Goal: Information Seeking & Learning: Find specific fact

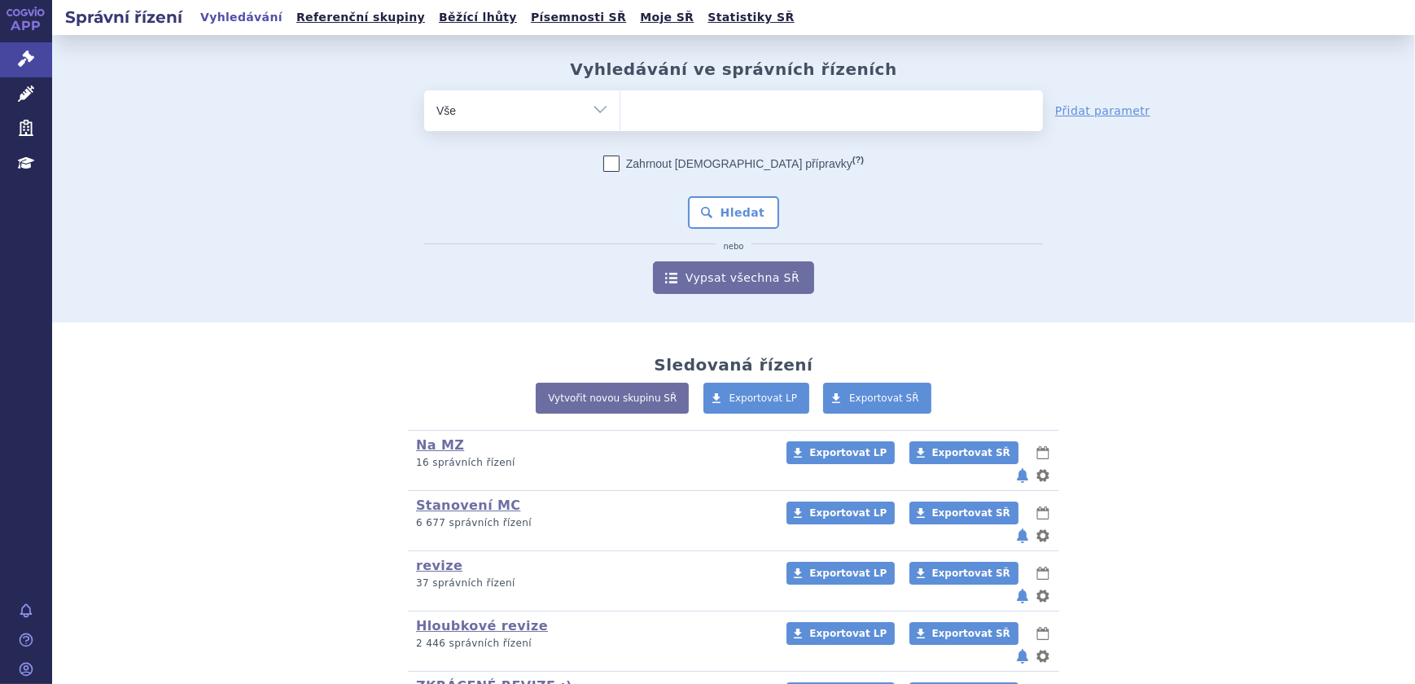
drag, startPoint x: 584, startPoint y: 112, endPoint x: 589, endPoint y: 104, distance: 8.8
click at [588, 106] on select "Vše Spisová značka Typ SŘ Přípravek/SUKL kód Účastník/Držitel" at bounding box center [521, 108] width 195 height 37
select select "filter-atc-group"
click at [424, 90] on select "Vše Spisová značka Typ SŘ Přípravek/SUKL kód Účastník/Držitel" at bounding box center [521, 108] width 195 height 37
click at [666, 118] on ul at bounding box center [831, 107] width 422 height 34
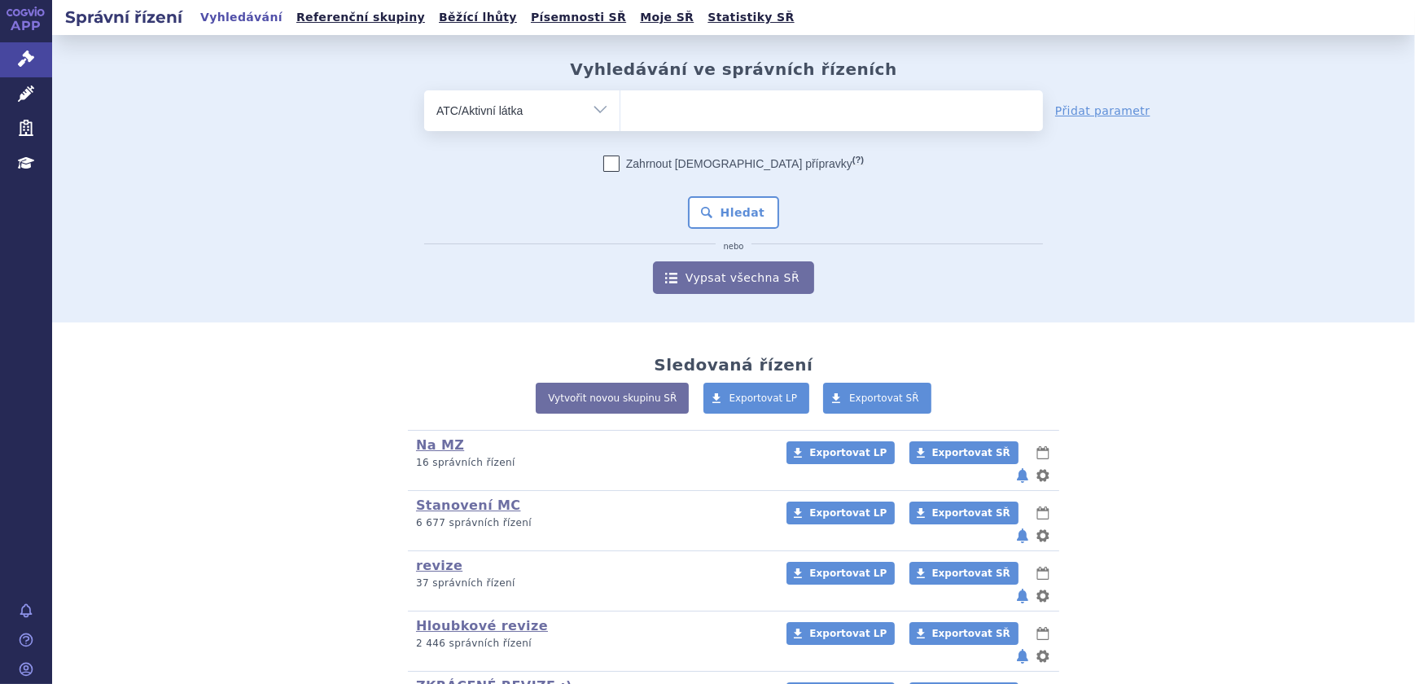
click at [620, 118] on select at bounding box center [619, 110] width 1 height 41
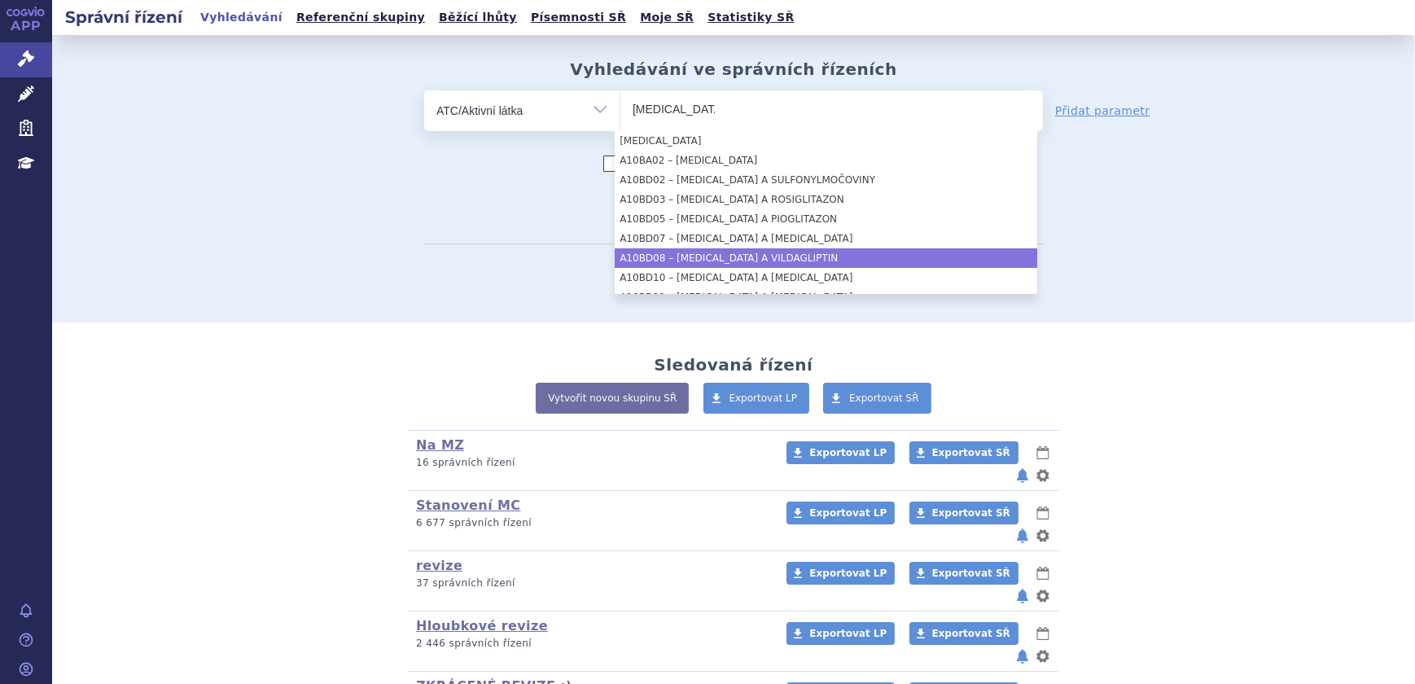
type input "metformin"
select select "A10BD08"
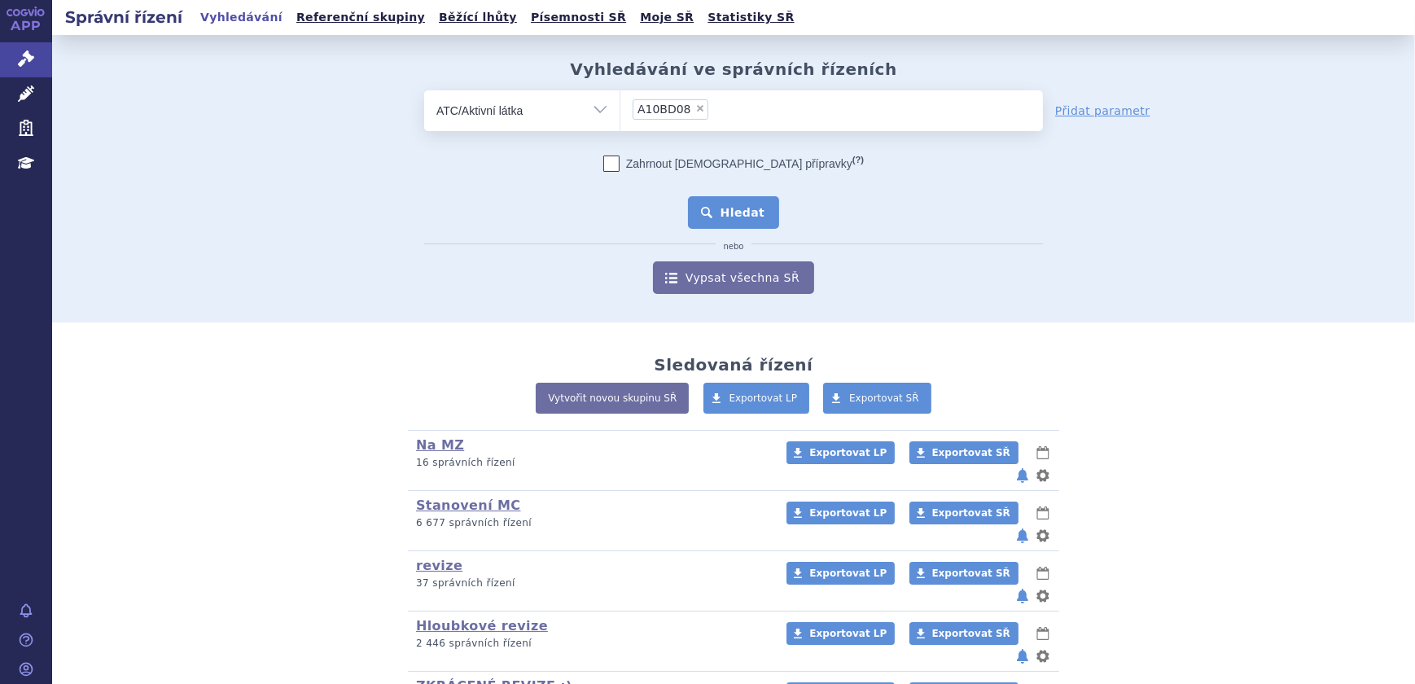
click at [725, 206] on button "Hledat" at bounding box center [734, 212] width 92 height 33
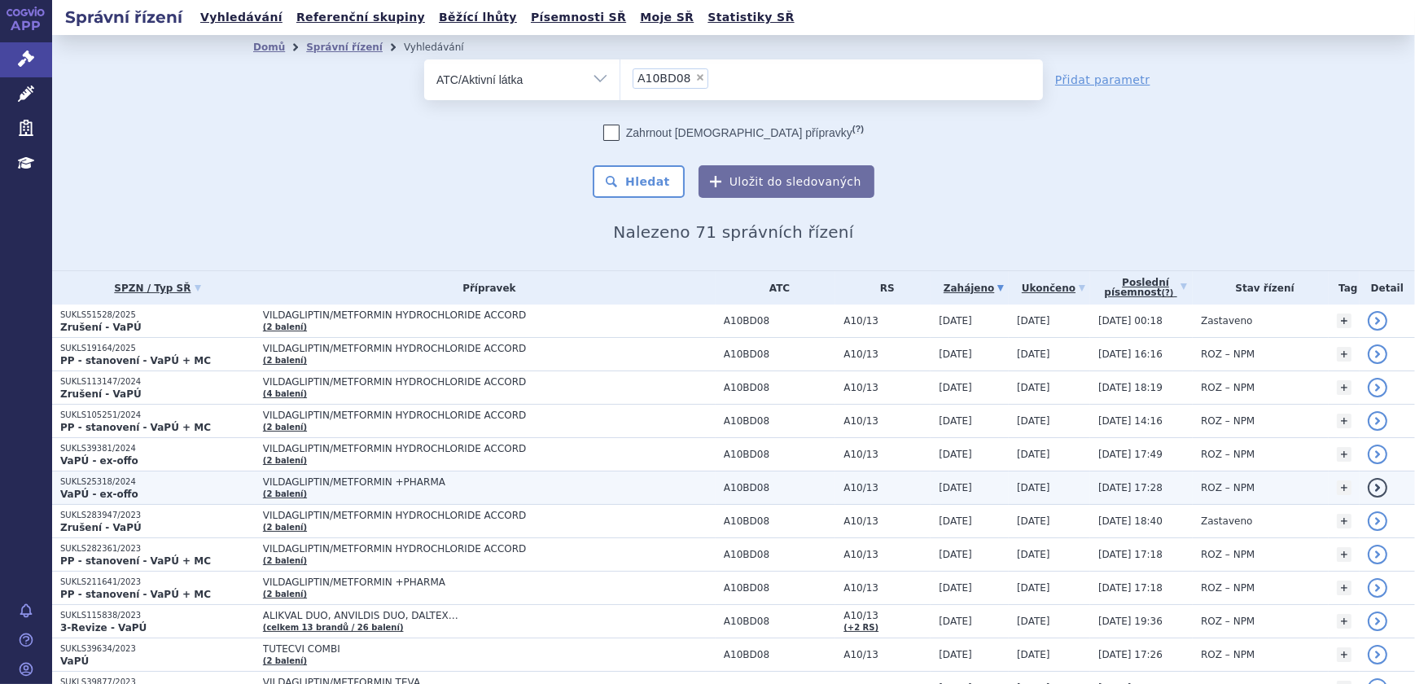
scroll to position [147, 0]
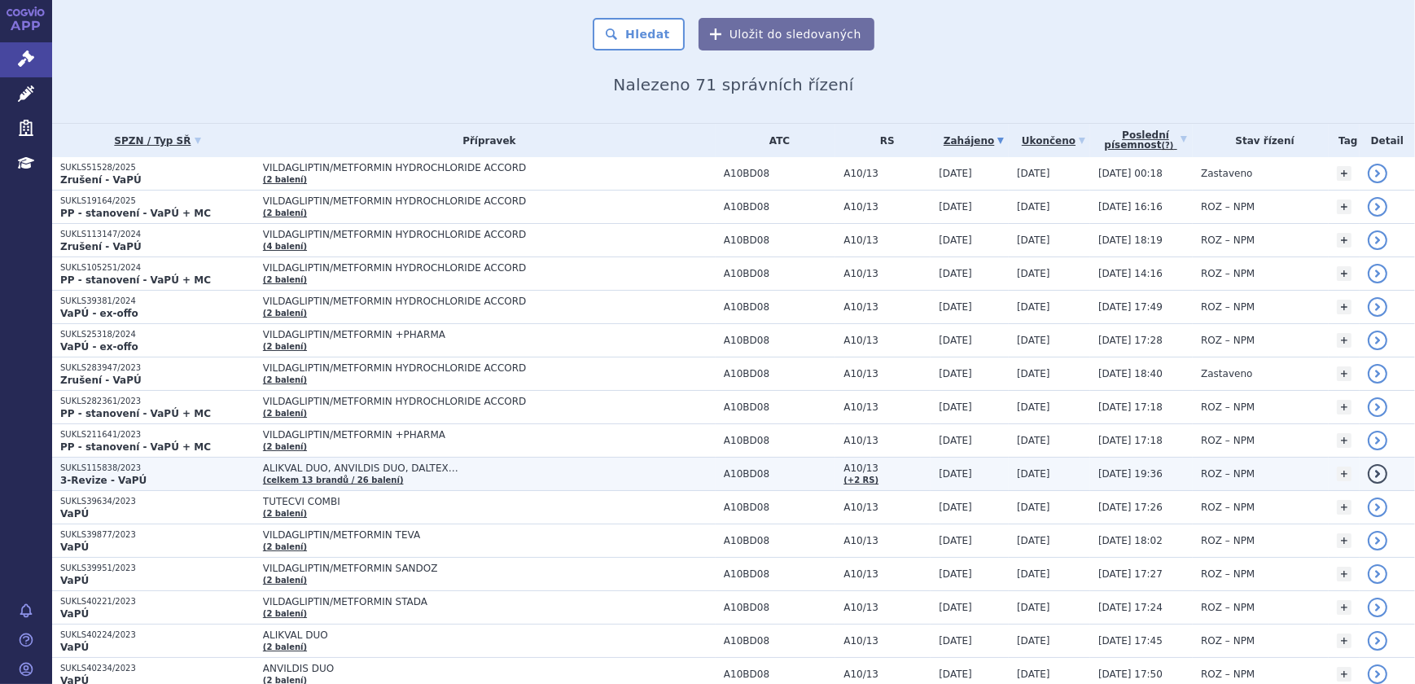
click at [263, 462] on span "ALIKVAL DUO, ANVILDIS DUO, DALTEX…" at bounding box center [466, 467] width 407 height 11
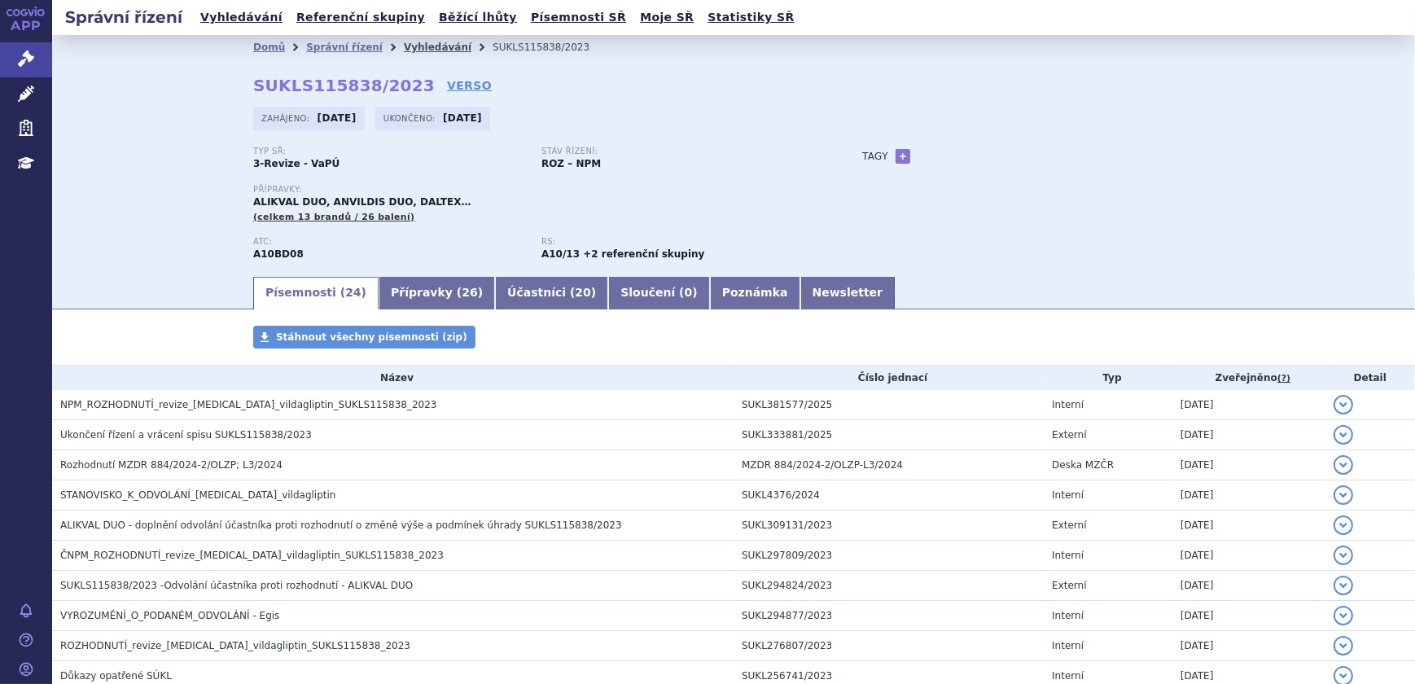
click at [407, 53] on link "Vyhledávání" at bounding box center [438, 47] width 68 height 11
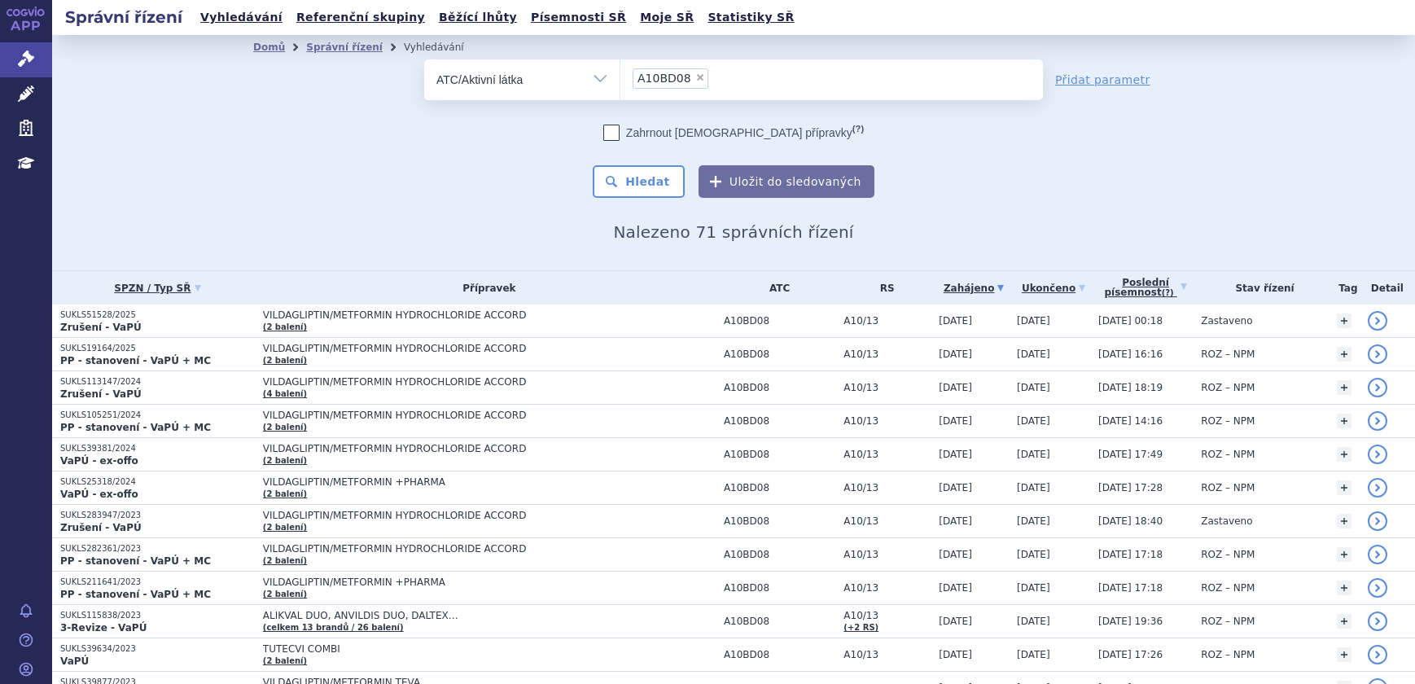
click at [695, 80] on span "×" at bounding box center [700, 77] width 10 height 10
click at [620, 80] on select "A10BD08" at bounding box center [619, 79] width 1 height 41
select select
drag, startPoint x: 472, startPoint y: 75, endPoint x: 476, endPoint y: 85, distance: 10.6
click at [473, 75] on select "Vše Spisová značka Typ SŘ Přípravek/SUKL kód Účastník/Držitel" at bounding box center [521, 77] width 195 height 37
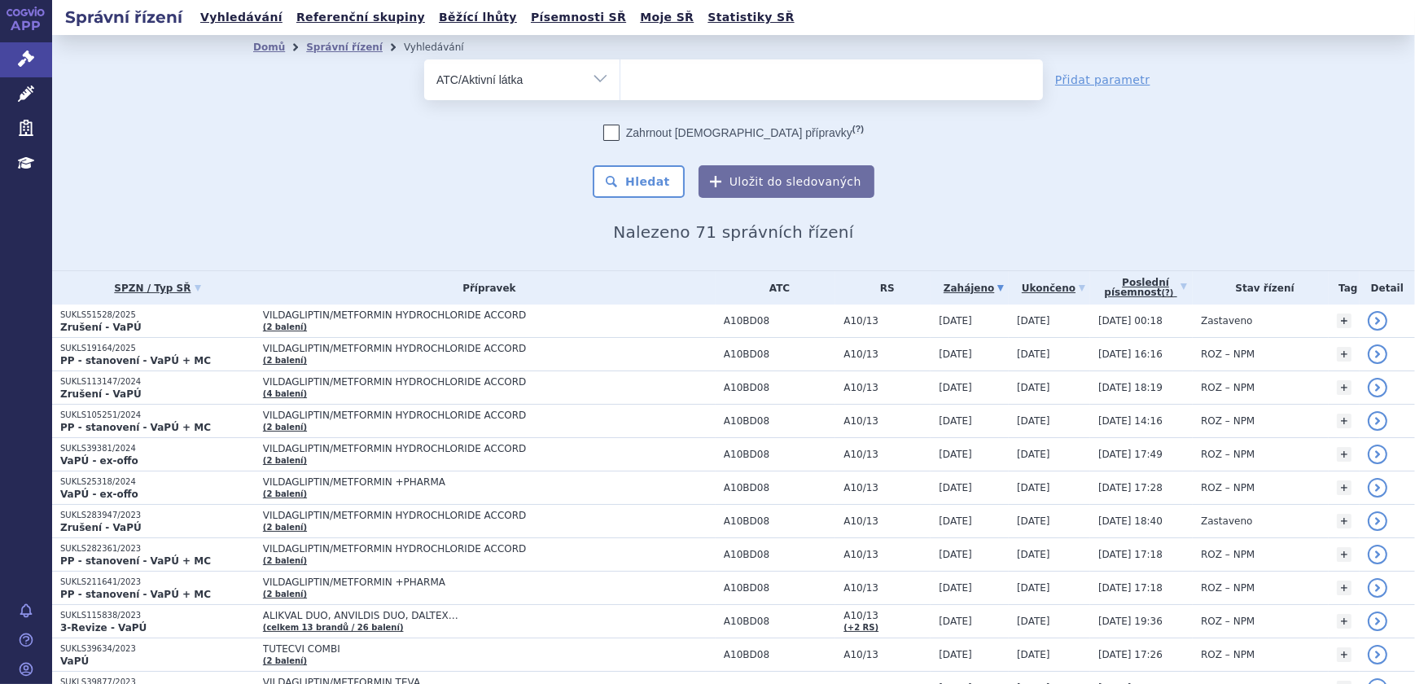
select select "filter-all"
click at [424, 59] on select "Vše Spisová značka Typ SŘ Přípravek/SUKL kód Účastník/Držitel" at bounding box center [521, 77] width 195 height 37
click at [677, 72] on ul at bounding box center [831, 76] width 422 height 34
click at [620, 72] on select at bounding box center [619, 79] width 1 height 41
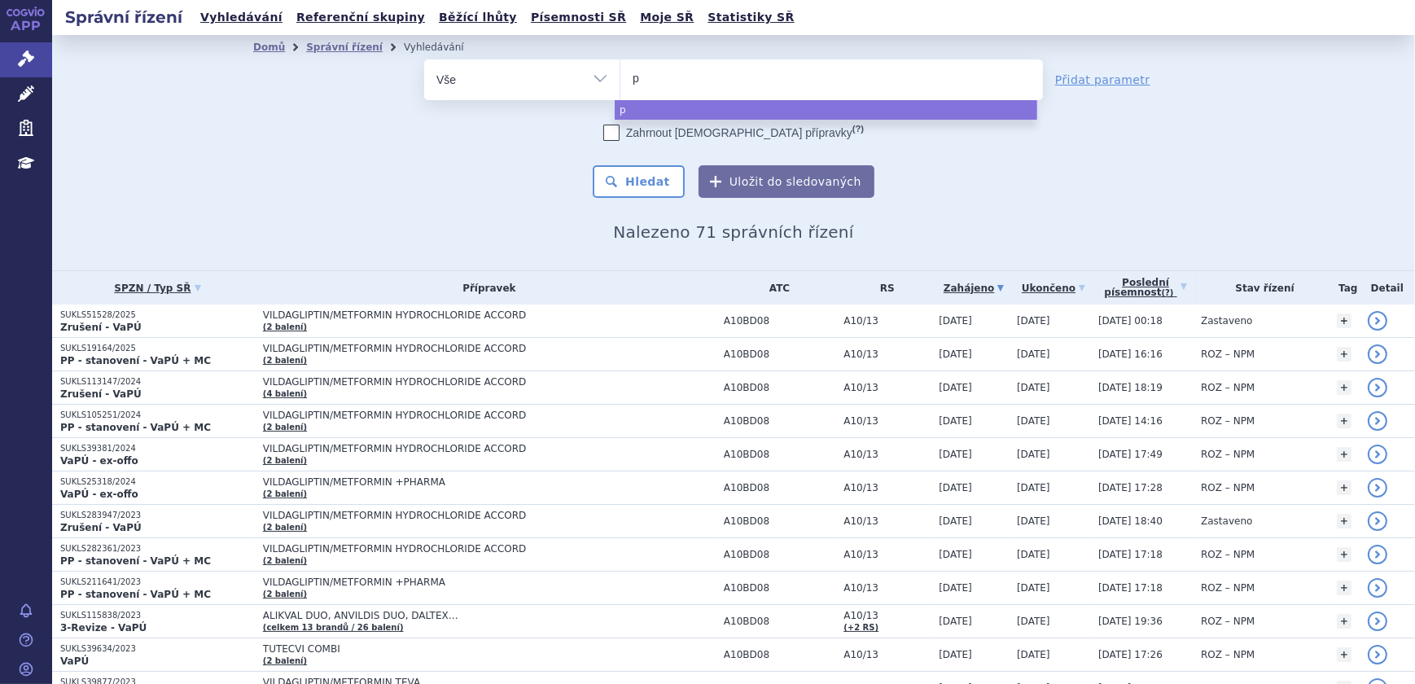
type input "po"
type input "pon"
type input "ponvo"
type input "ponvor"
type input "ponvory"
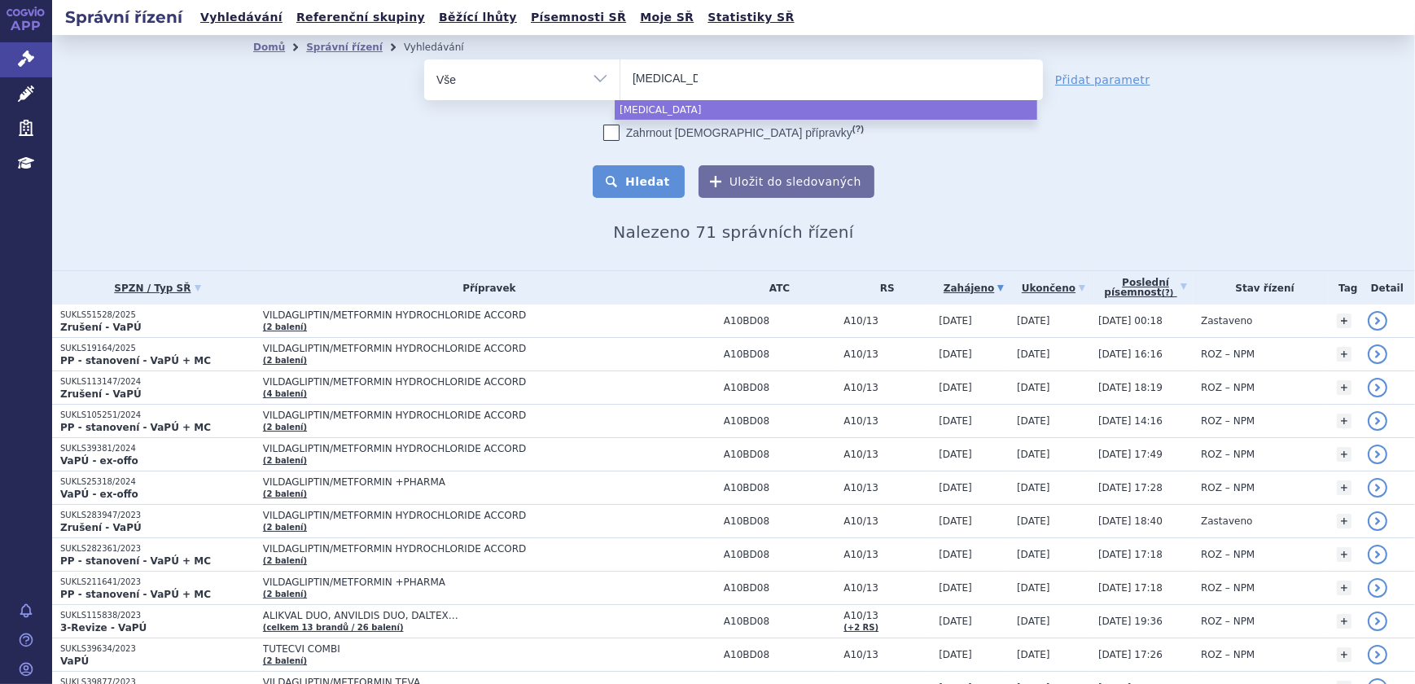
select select "ponvory"
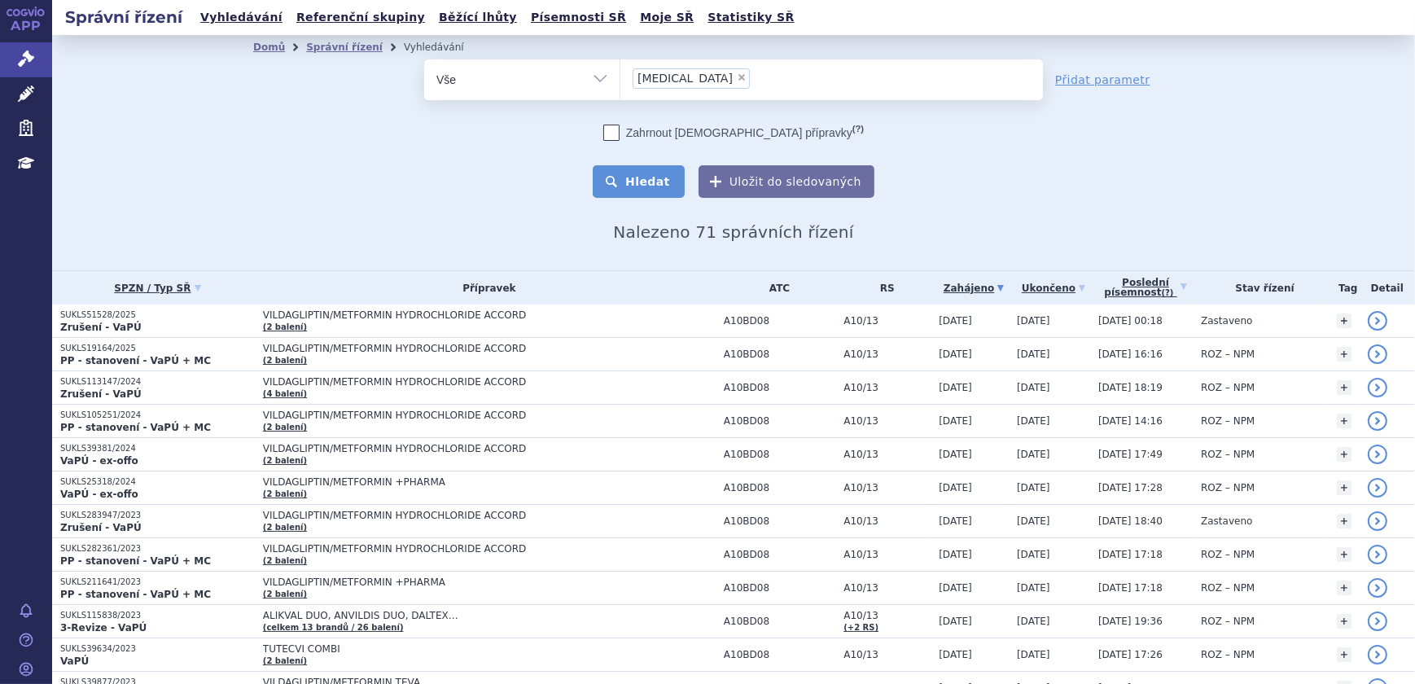
click at [644, 174] on button "Hledat" at bounding box center [638, 181] width 92 height 33
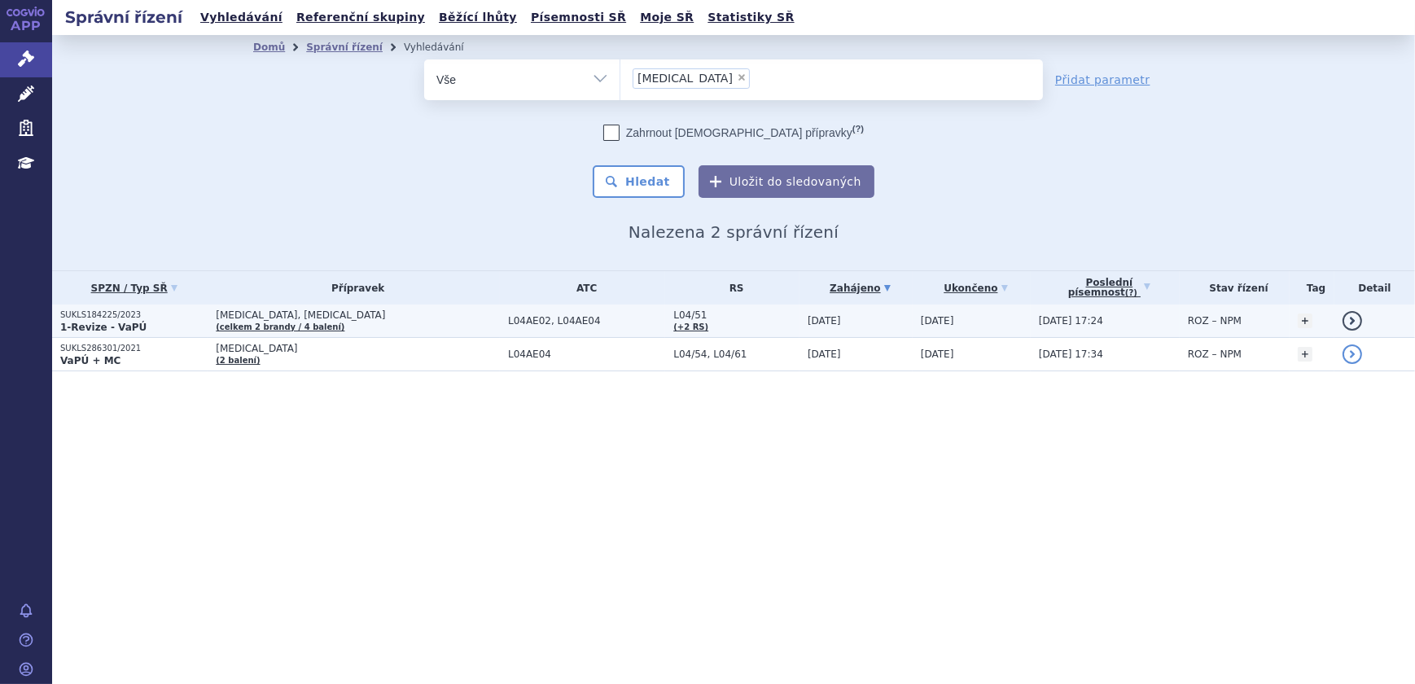
click at [405, 317] on span "PONVORY, ZEPOSIA" at bounding box center [358, 314] width 284 height 11
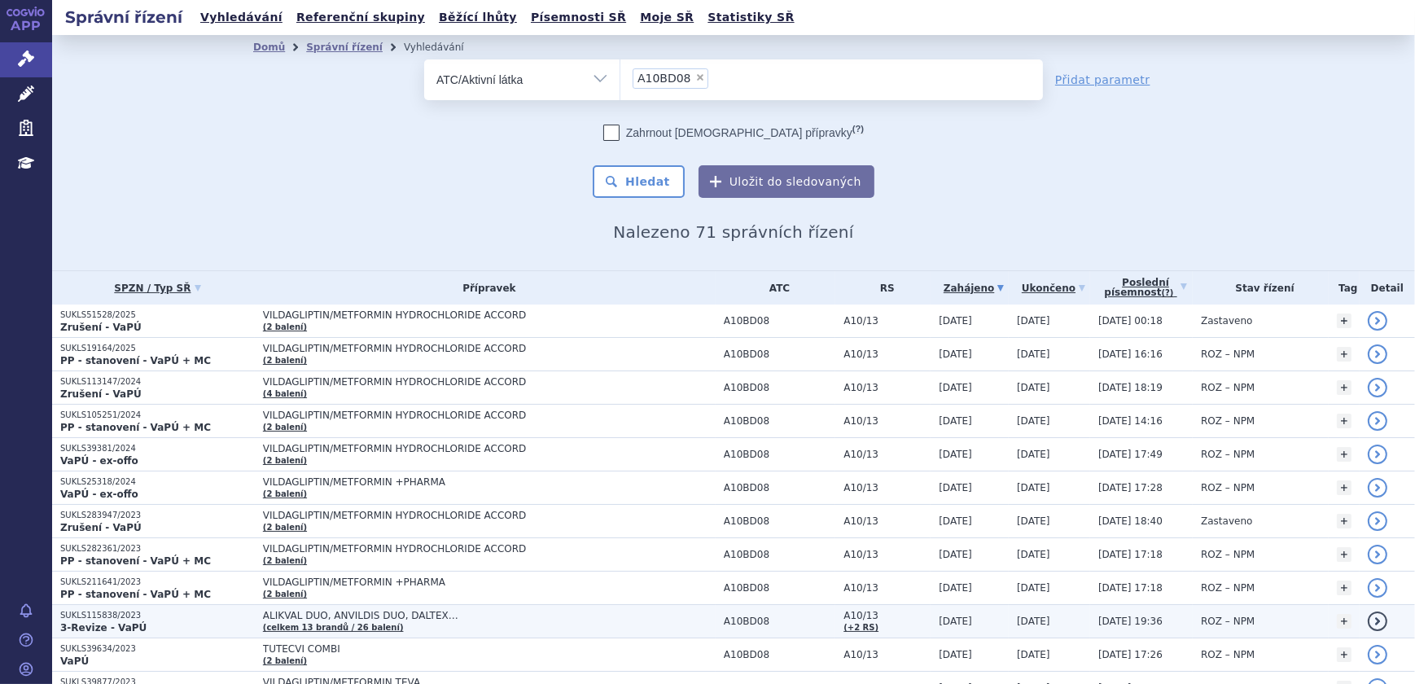
click at [177, 619] on p "SUKLS115838/2023" at bounding box center [157, 615] width 195 height 11
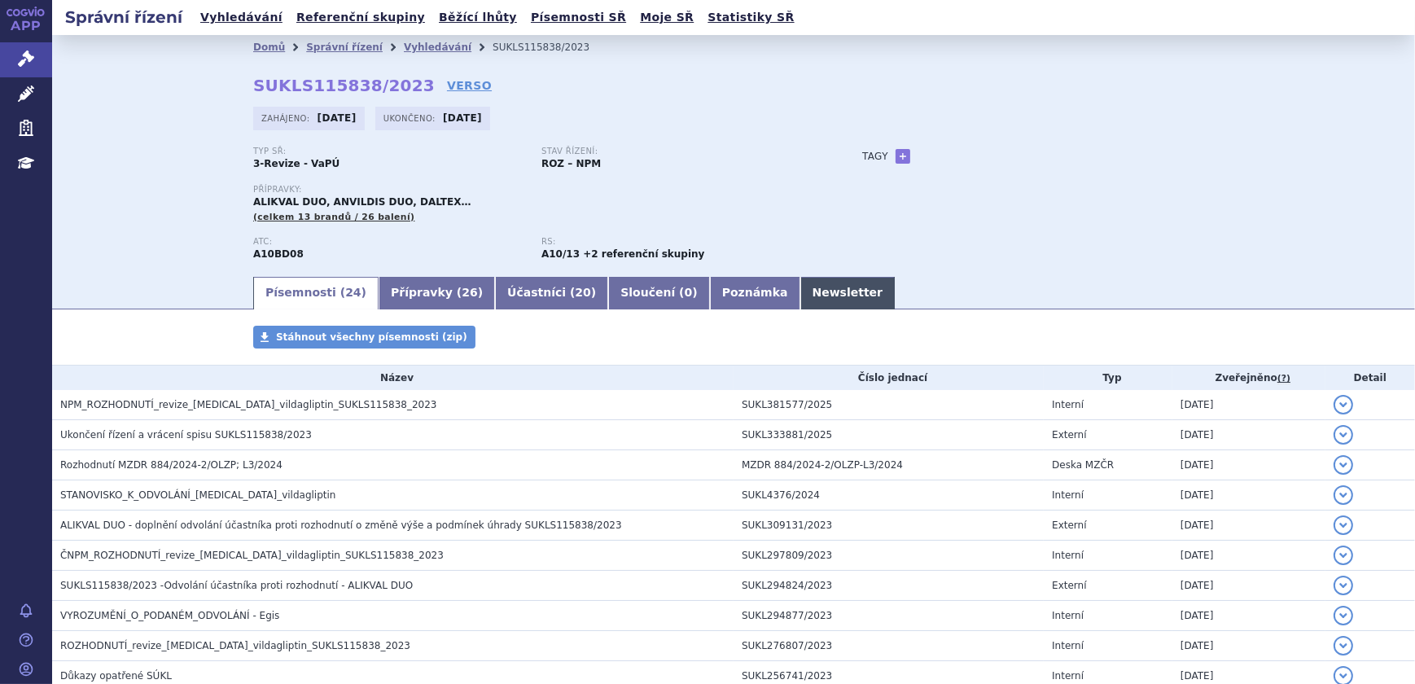
drag, startPoint x: 0, startPoint y: 0, endPoint x: 788, endPoint y: 300, distance: 843.1
click at [800, 300] on link "Newsletter" at bounding box center [847, 293] width 95 height 33
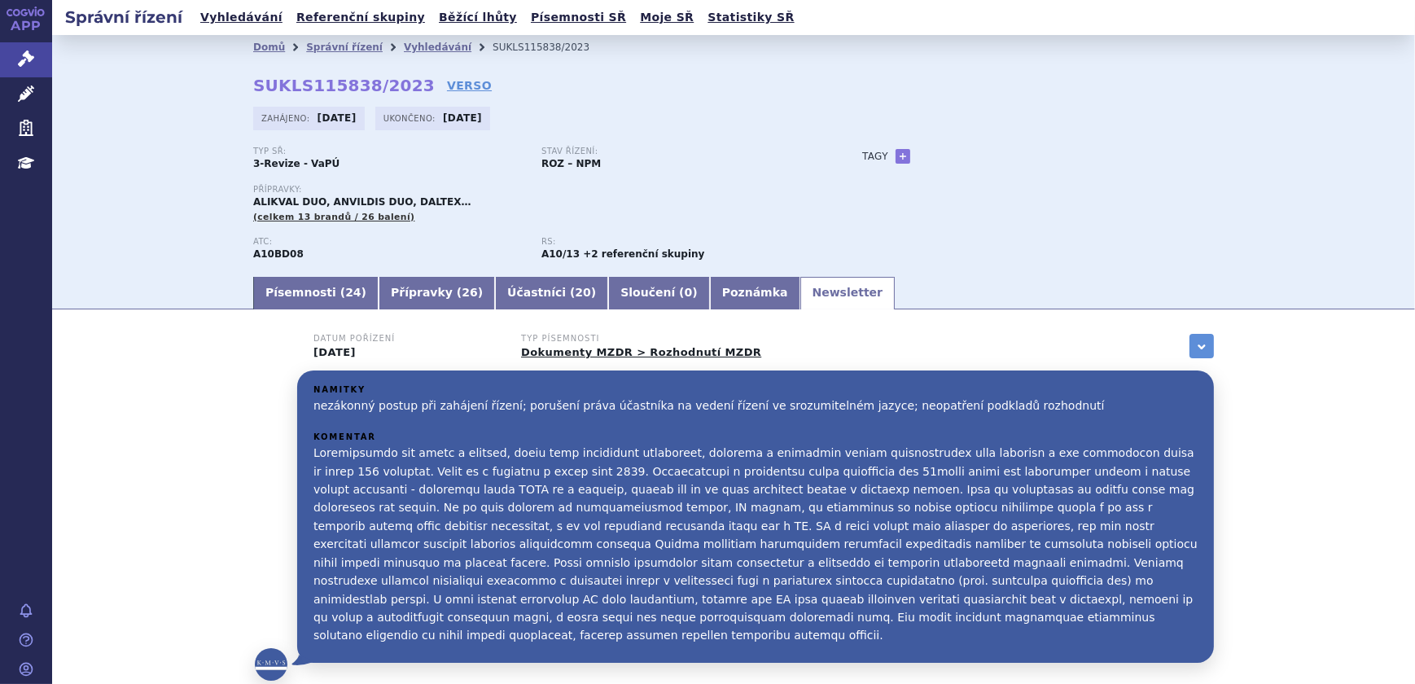
scroll to position [73, 0]
